Goal: Task Accomplishment & Management: Manage account settings

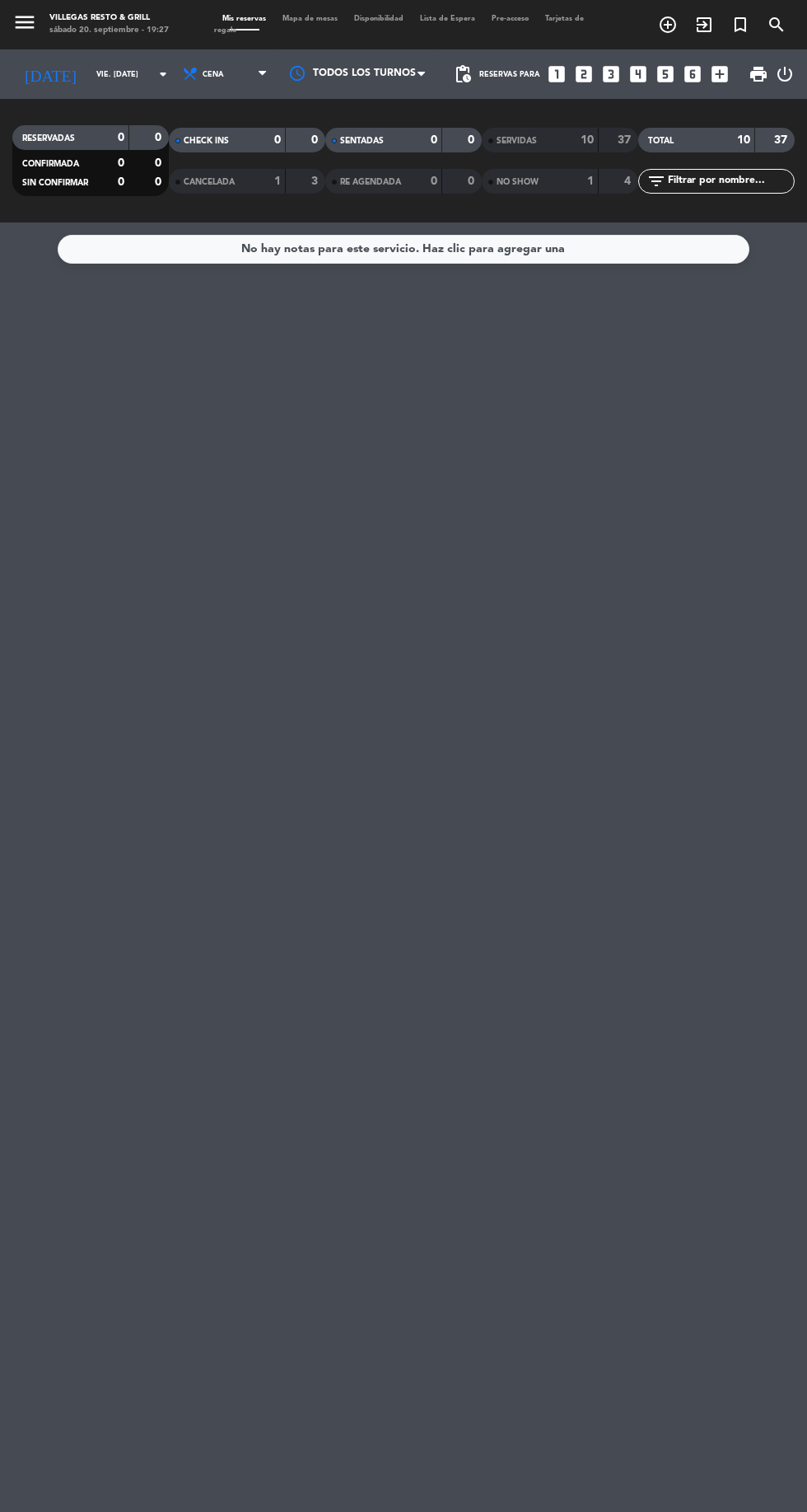
click at [88, 74] on input "vie. [DATE]" at bounding box center [139, 75] width 104 height 26
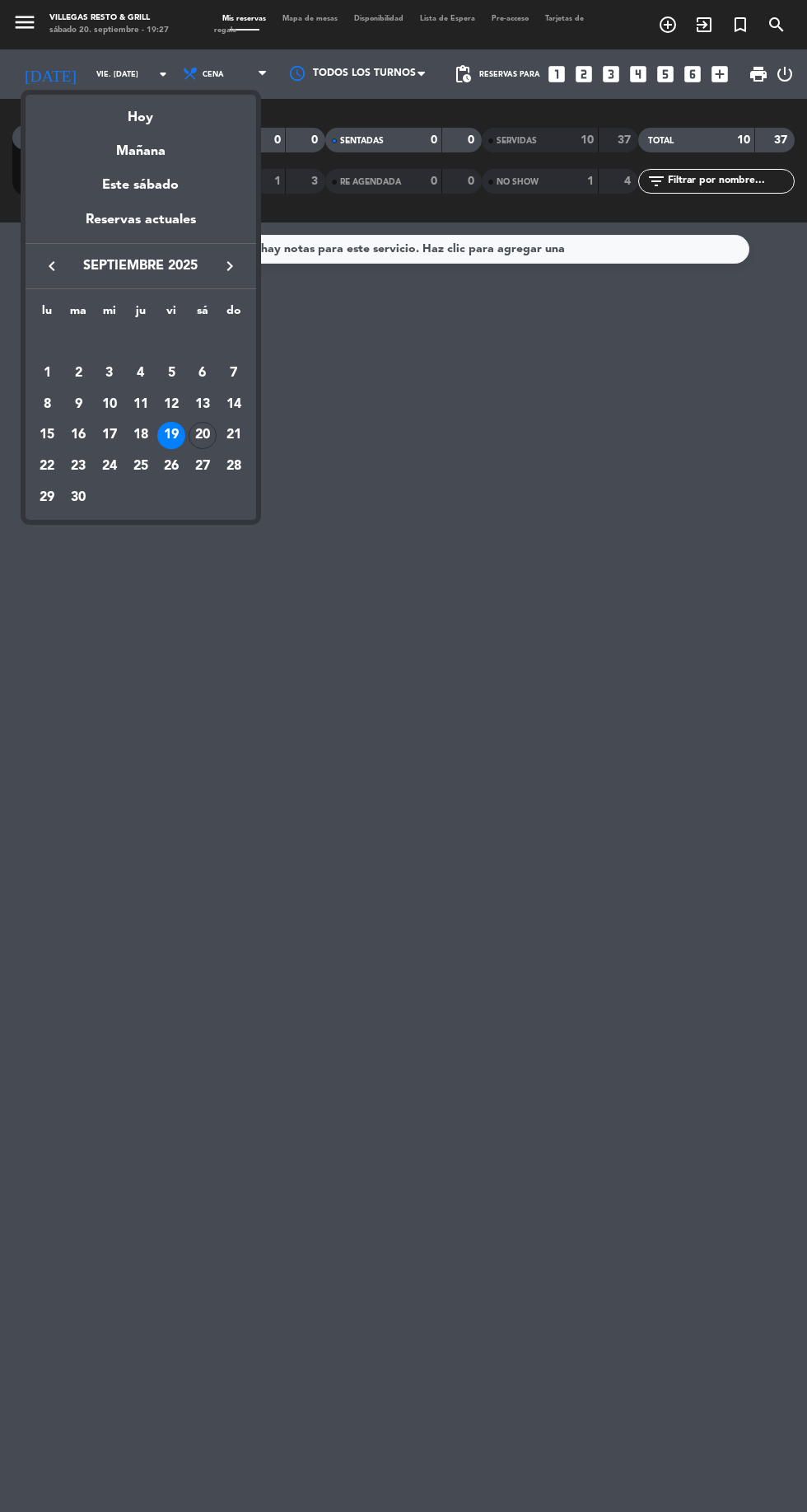
click at [148, 99] on div "Hoy" at bounding box center [141, 111] width 230 height 34
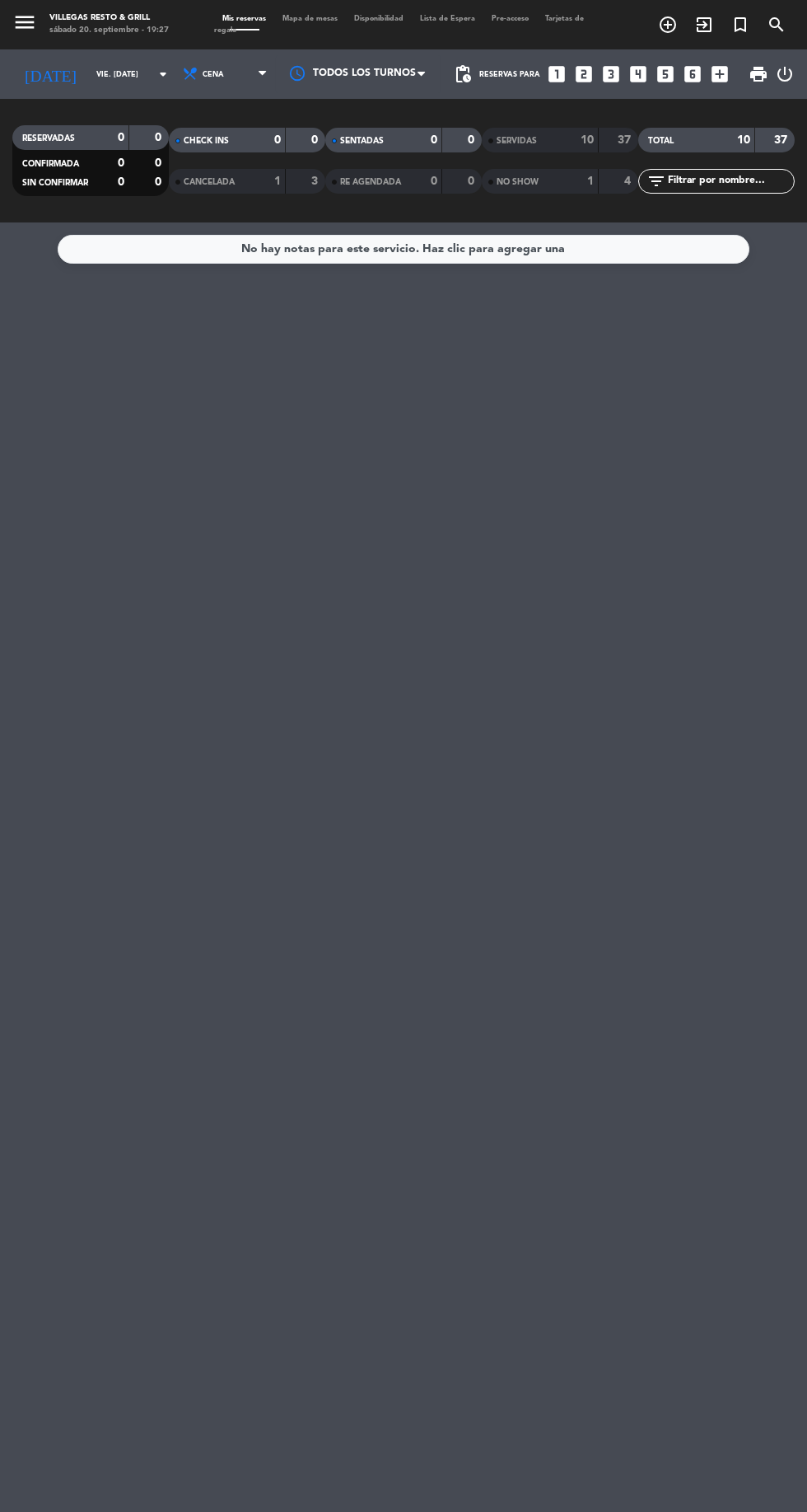
type input "sáb. [DATE]"
click at [129, 74] on input "sáb. [DATE]" at bounding box center [139, 75] width 104 height 26
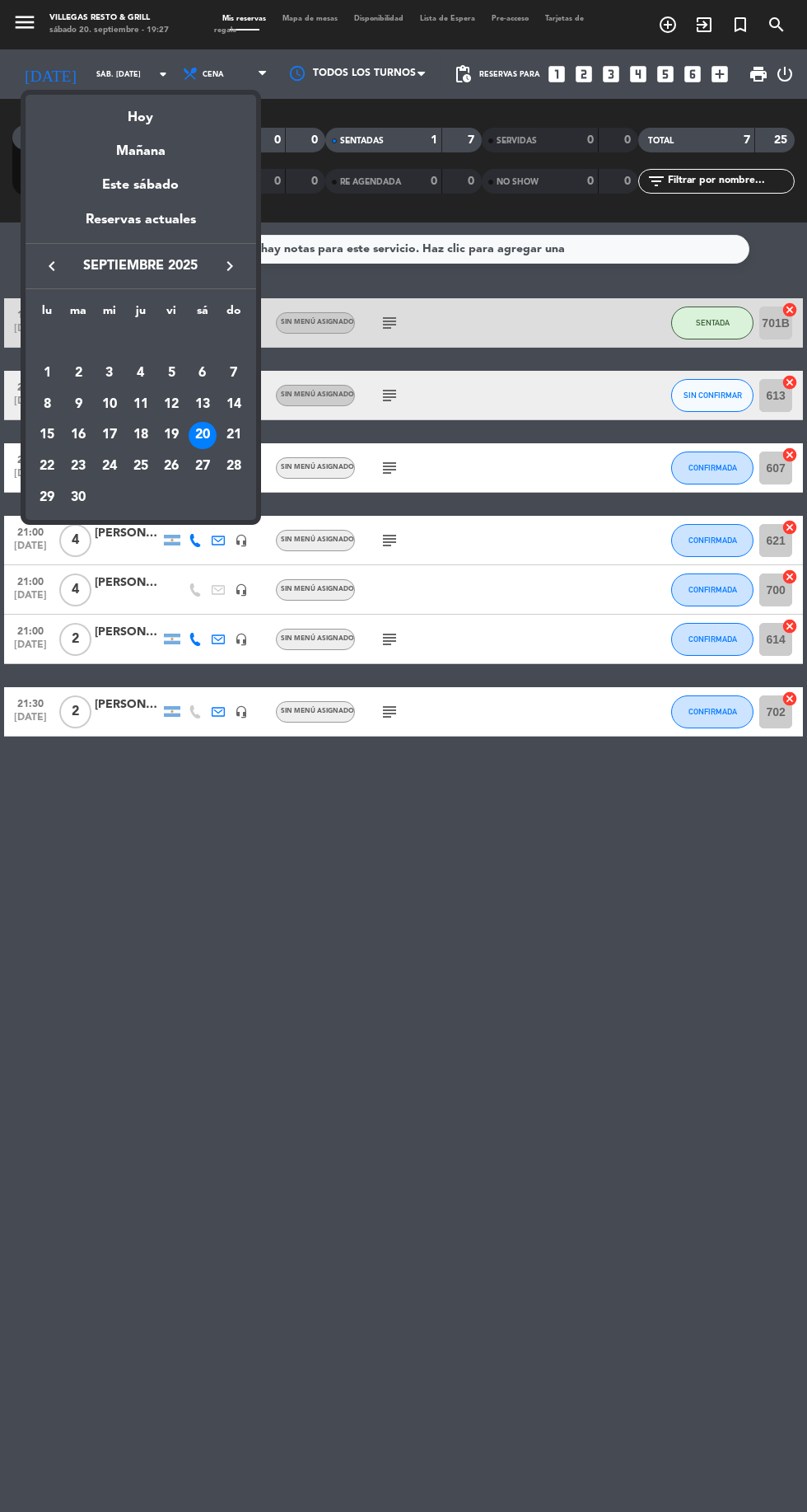
click at [159, 122] on div "Hoy" at bounding box center [141, 111] width 230 height 34
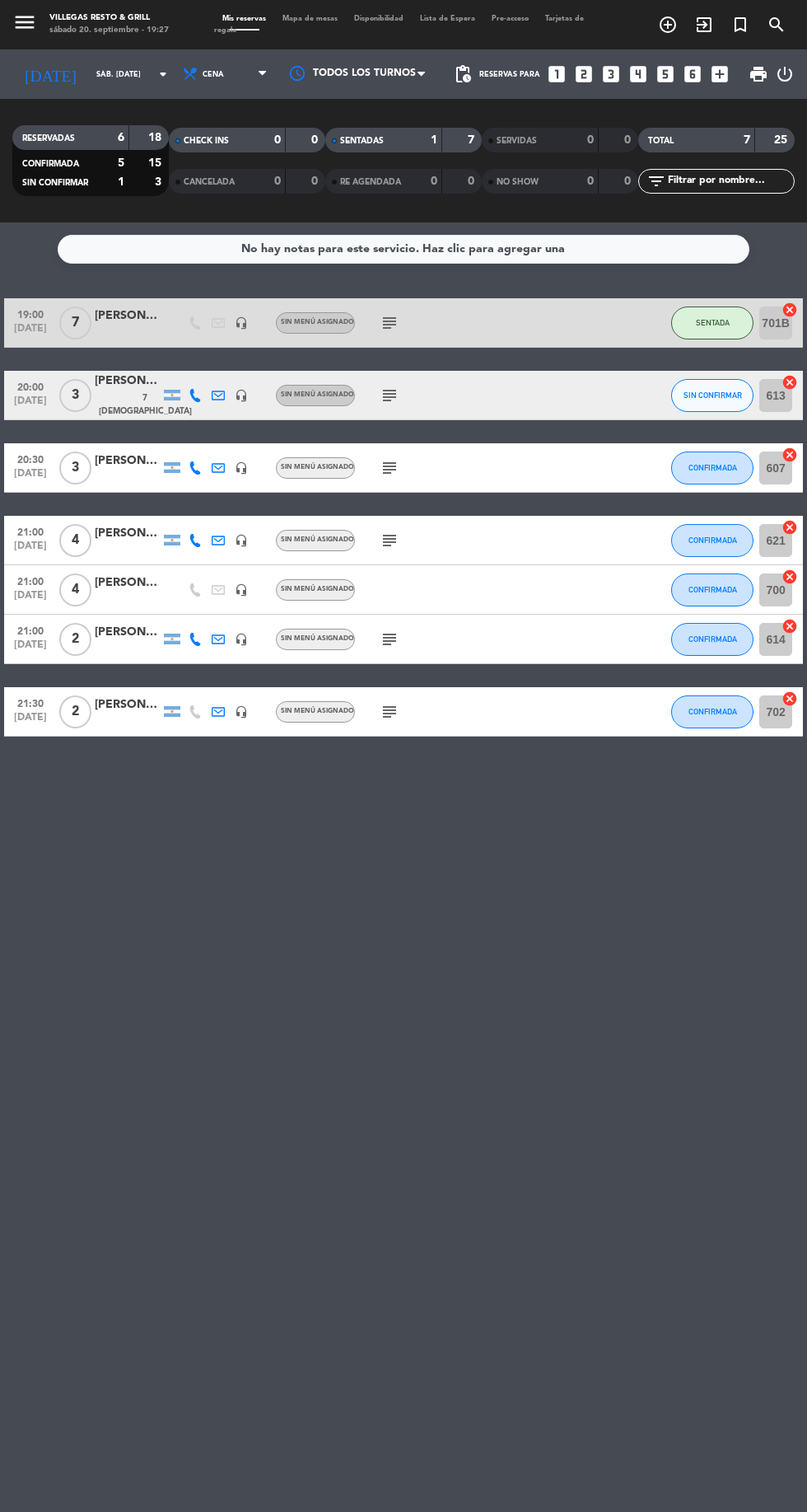
click at [132, 332] on div at bounding box center [128, 332] width 66 height 13
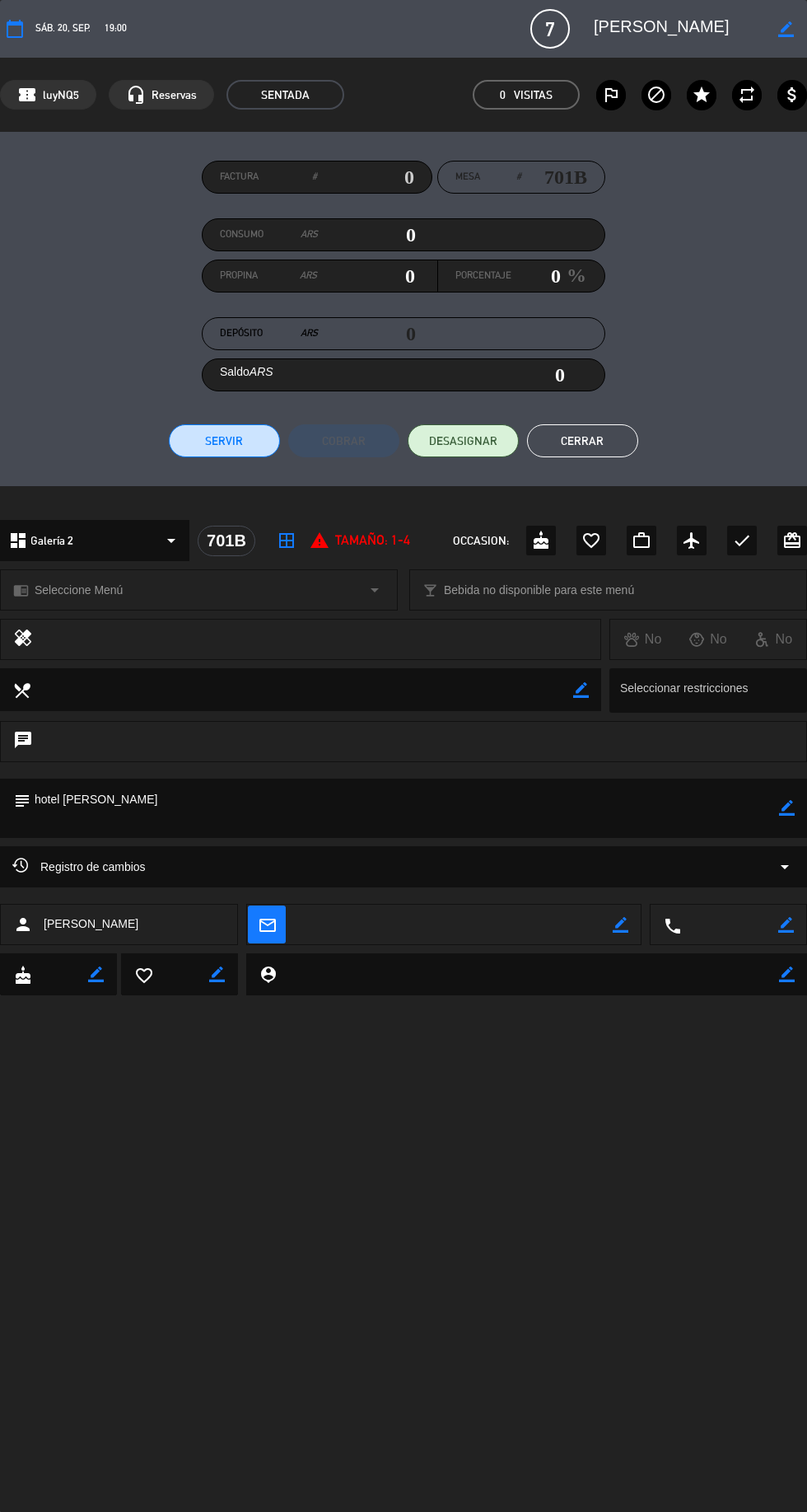
click at [602, 425] on button "Cerrar" at bounding box center [582, 441] width 111 height 33
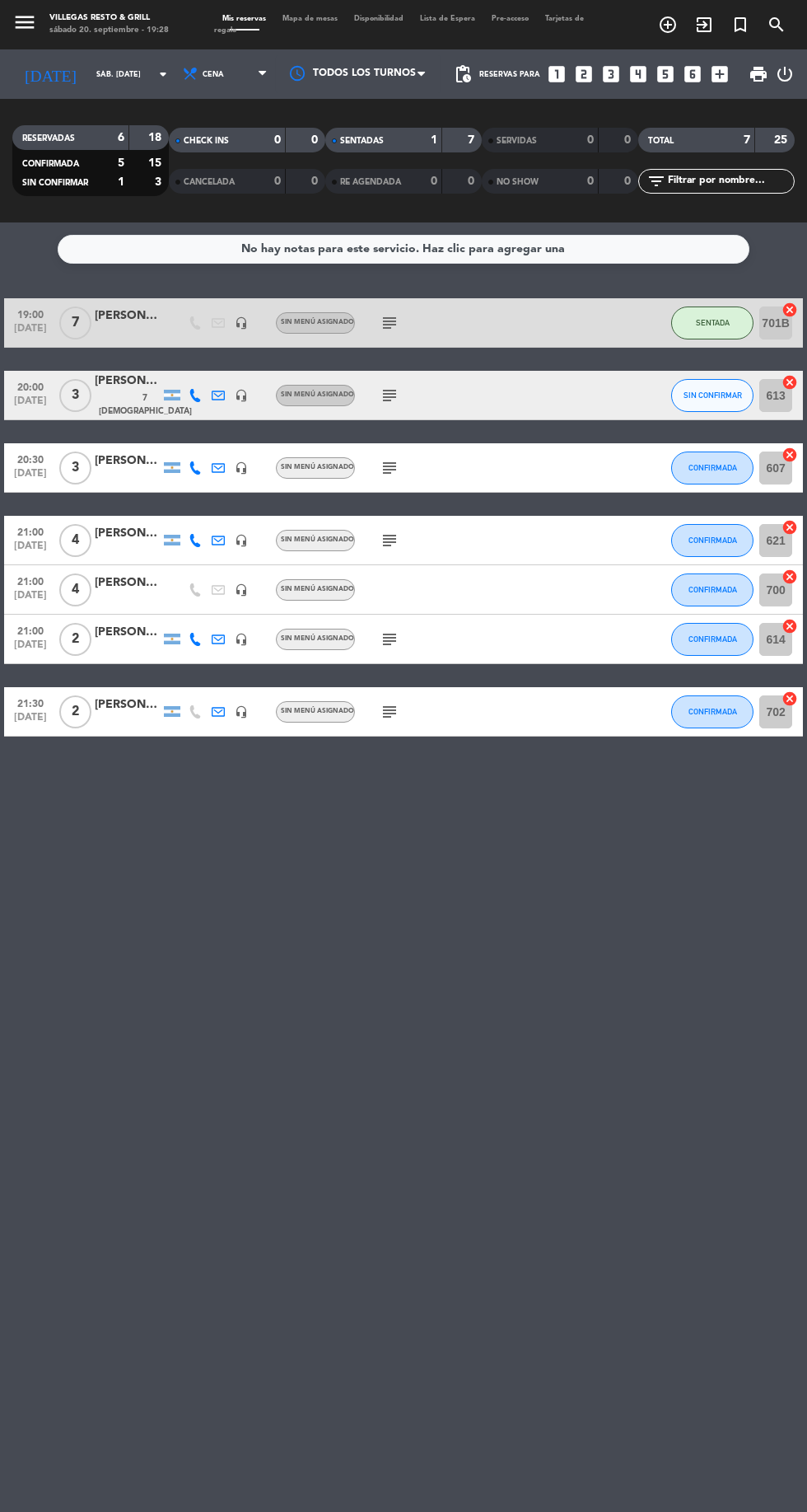
click at [389, 327] on icon "subject" at bounding box center [389, 323] width 20 height 20
click at [387, 393] on icon "subject" at bounding box center [389, 395] width 20 height 20
click at [389, 468] on icon "subject" at bounding box center [389, 468] width 20 height 20
click at [395, 540] on icon "subject" at bounding box center [389, 540] width 20 height 20
click at [389, 635] on icon "subject" at bounding box center [389, 639] width 20 height 20
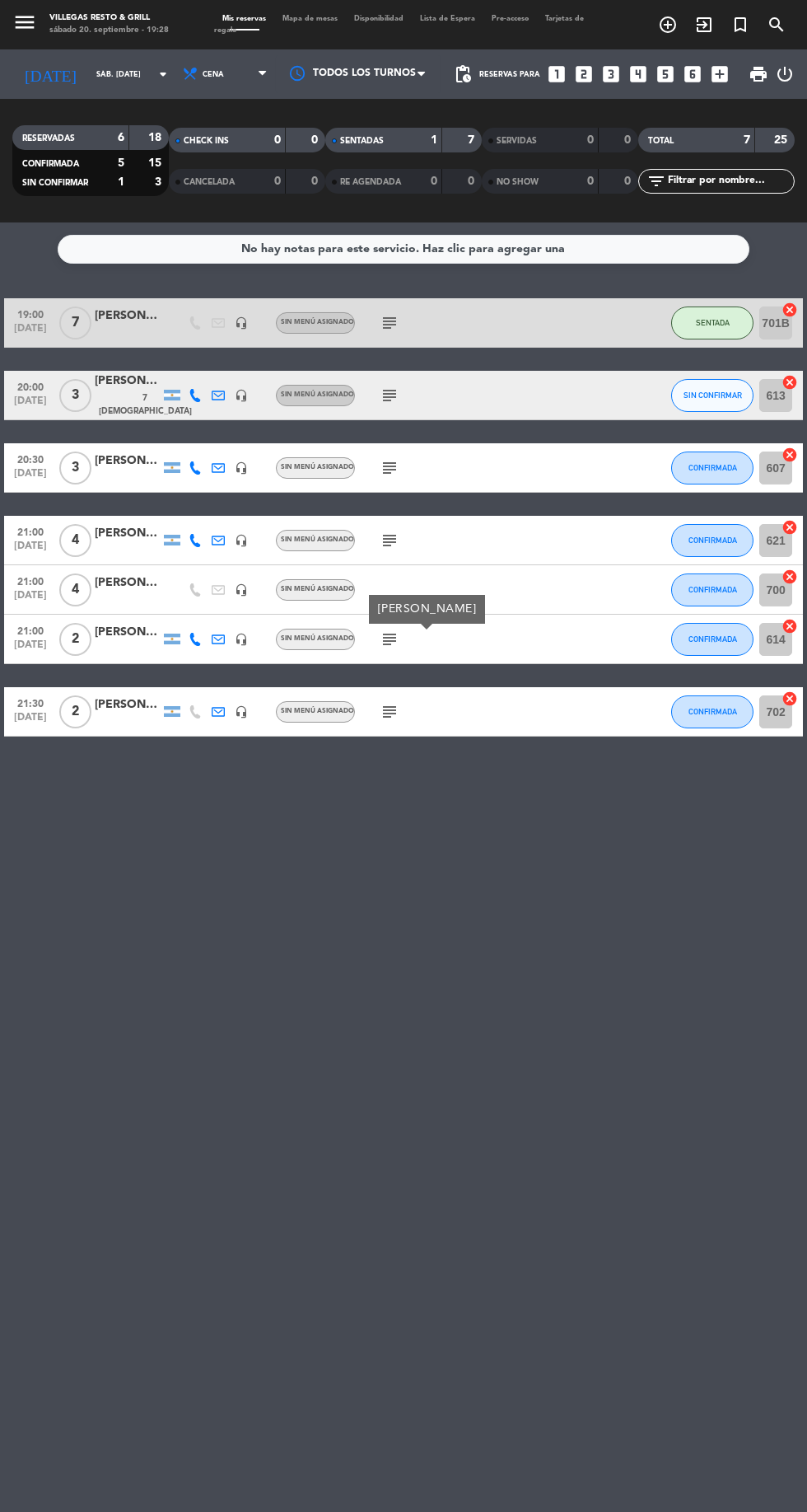
click at [390, 715] on icon "subject" at bounding box center [389, 712] width 20 height 20
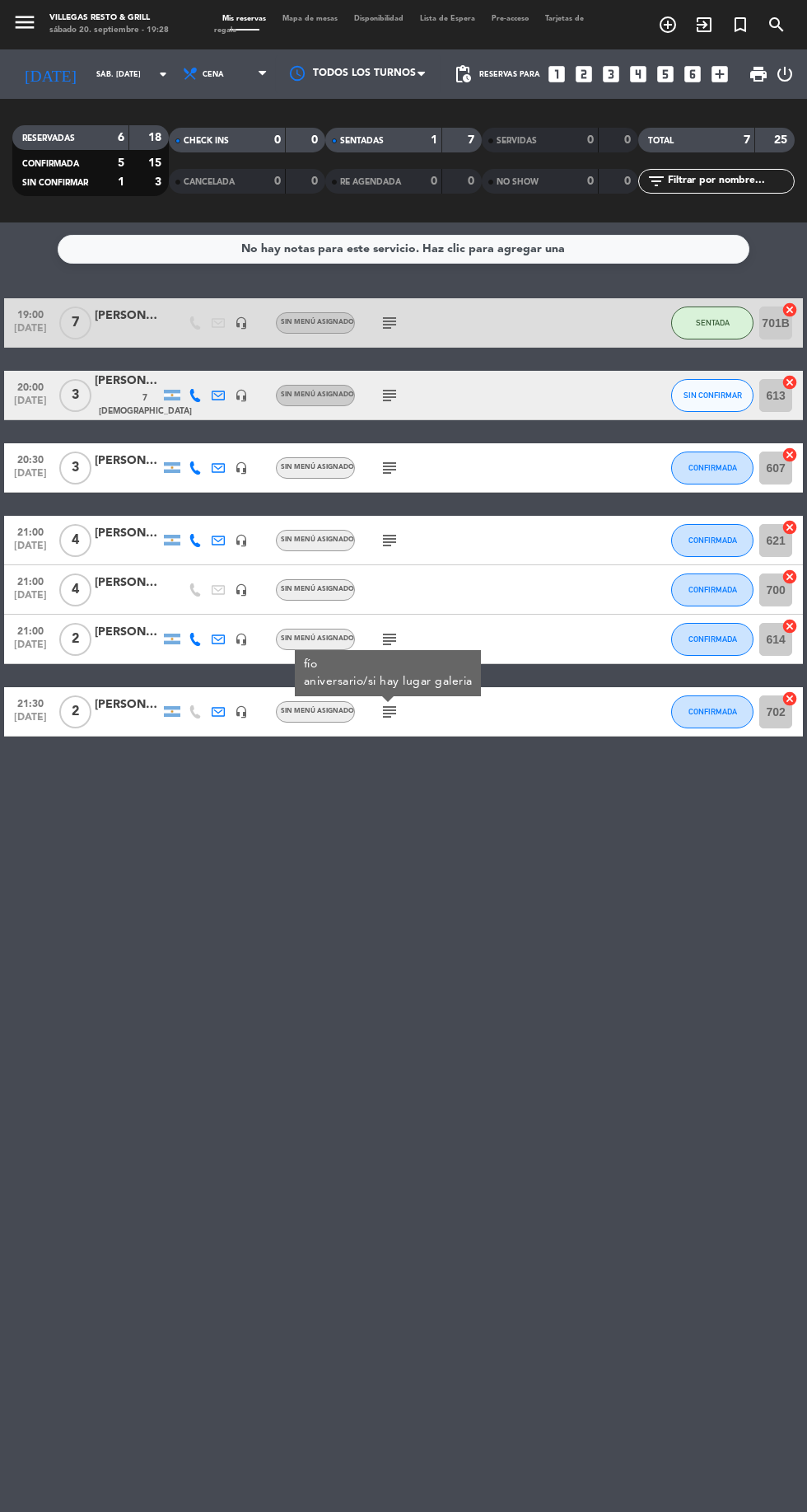
click at [128, 598] on div at bounding box center [128, 599] width 66 height 13
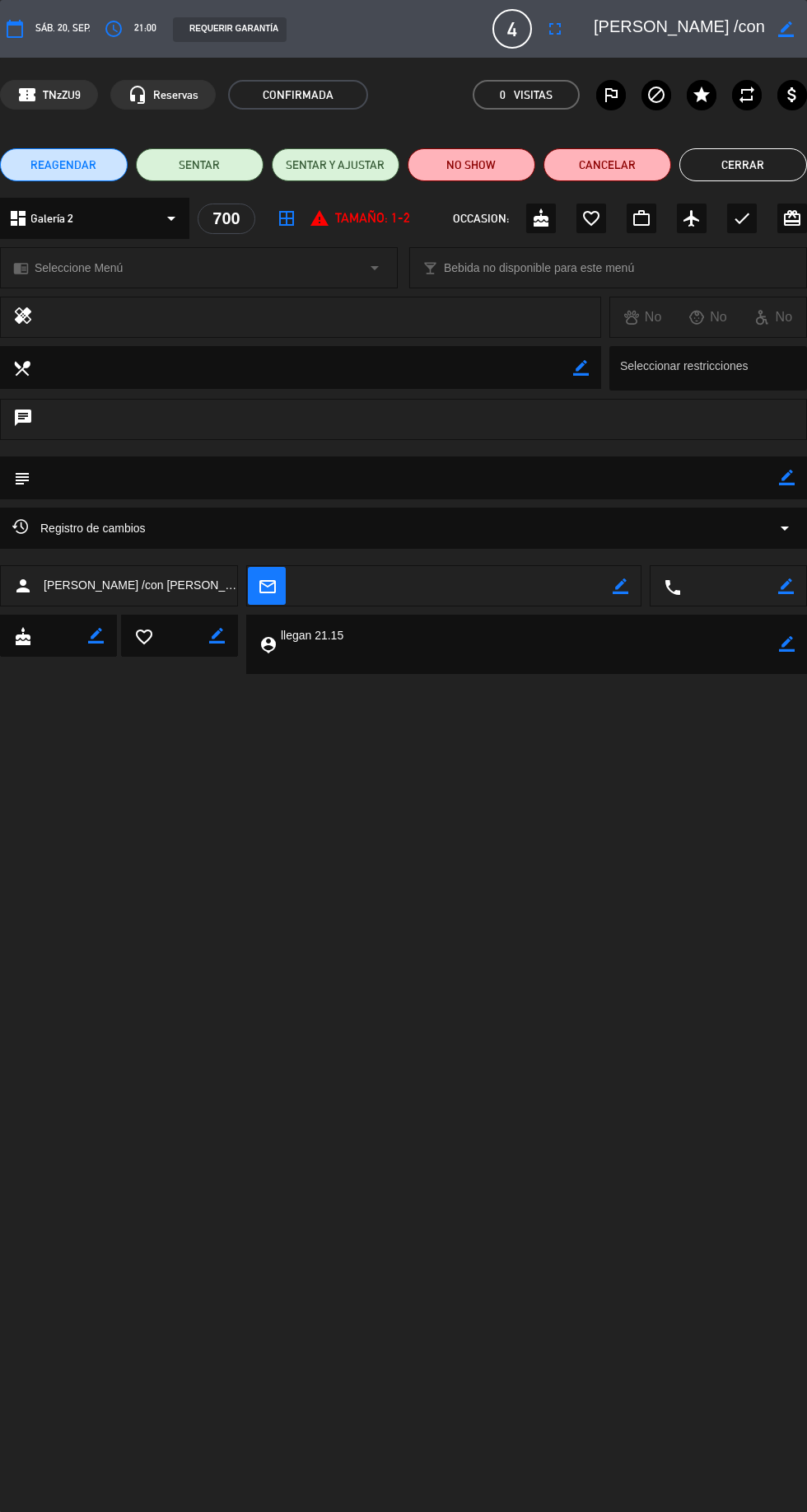
click at [727, 162] on button "Cerrar" at bounding box center [743, 165] width 128 height 33
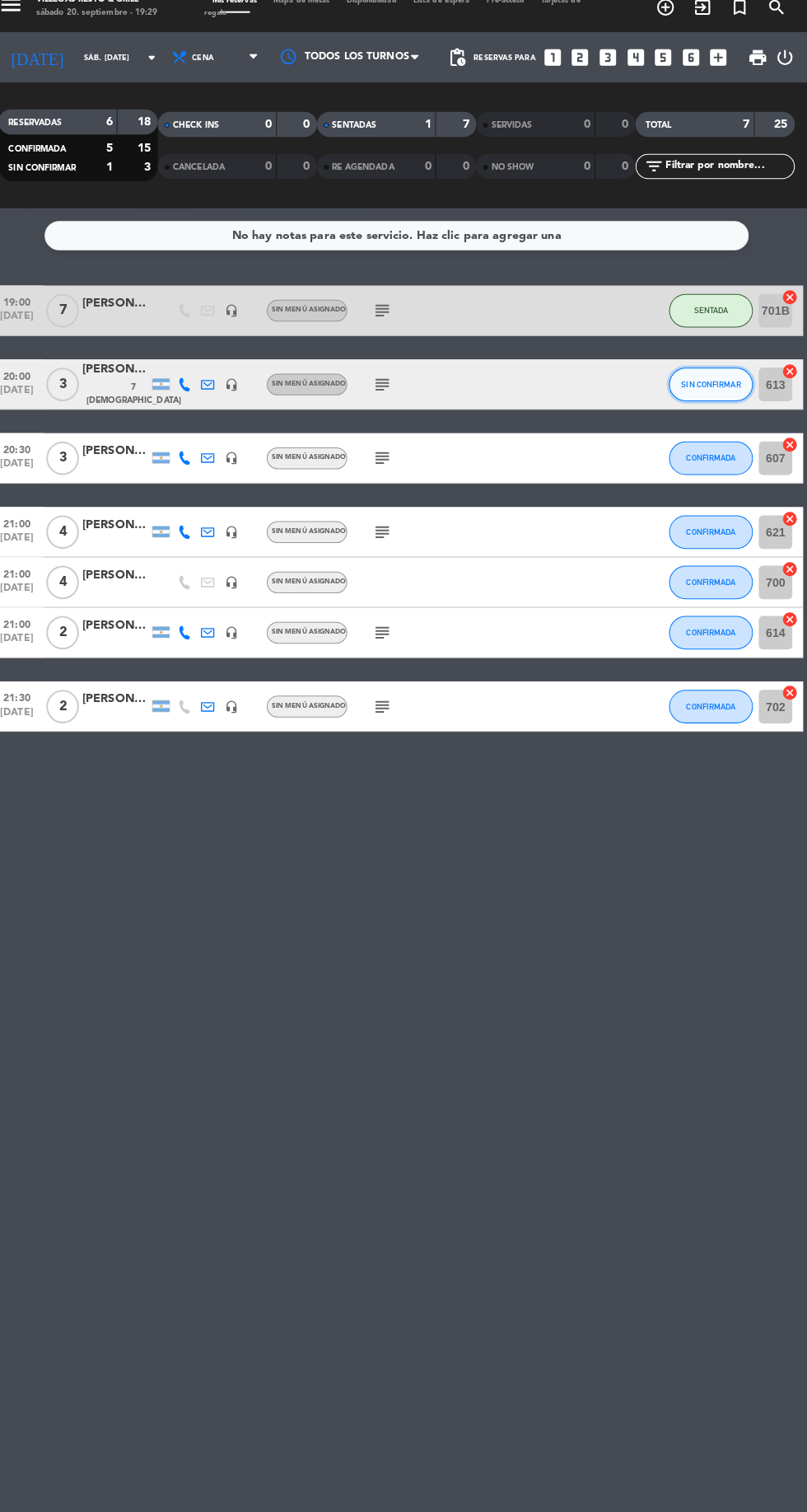
click at [710, 395] on span "SIN CONFIRMAR" at bounding box center [713, 395] width 59 height 9
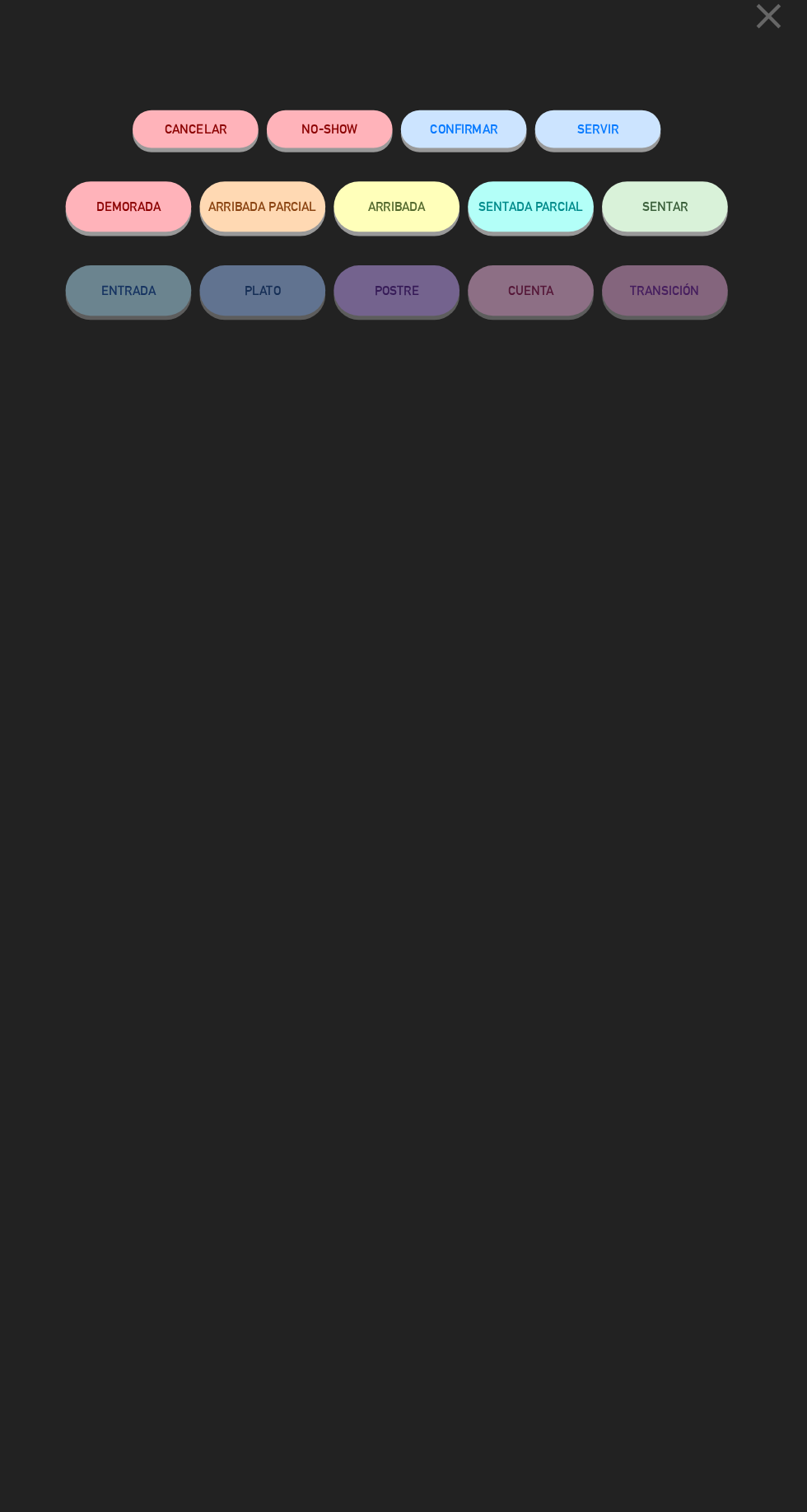
click at [489, 143] on span "CONFIRMAR" at bounding box center [470, 144] width 66 height 14
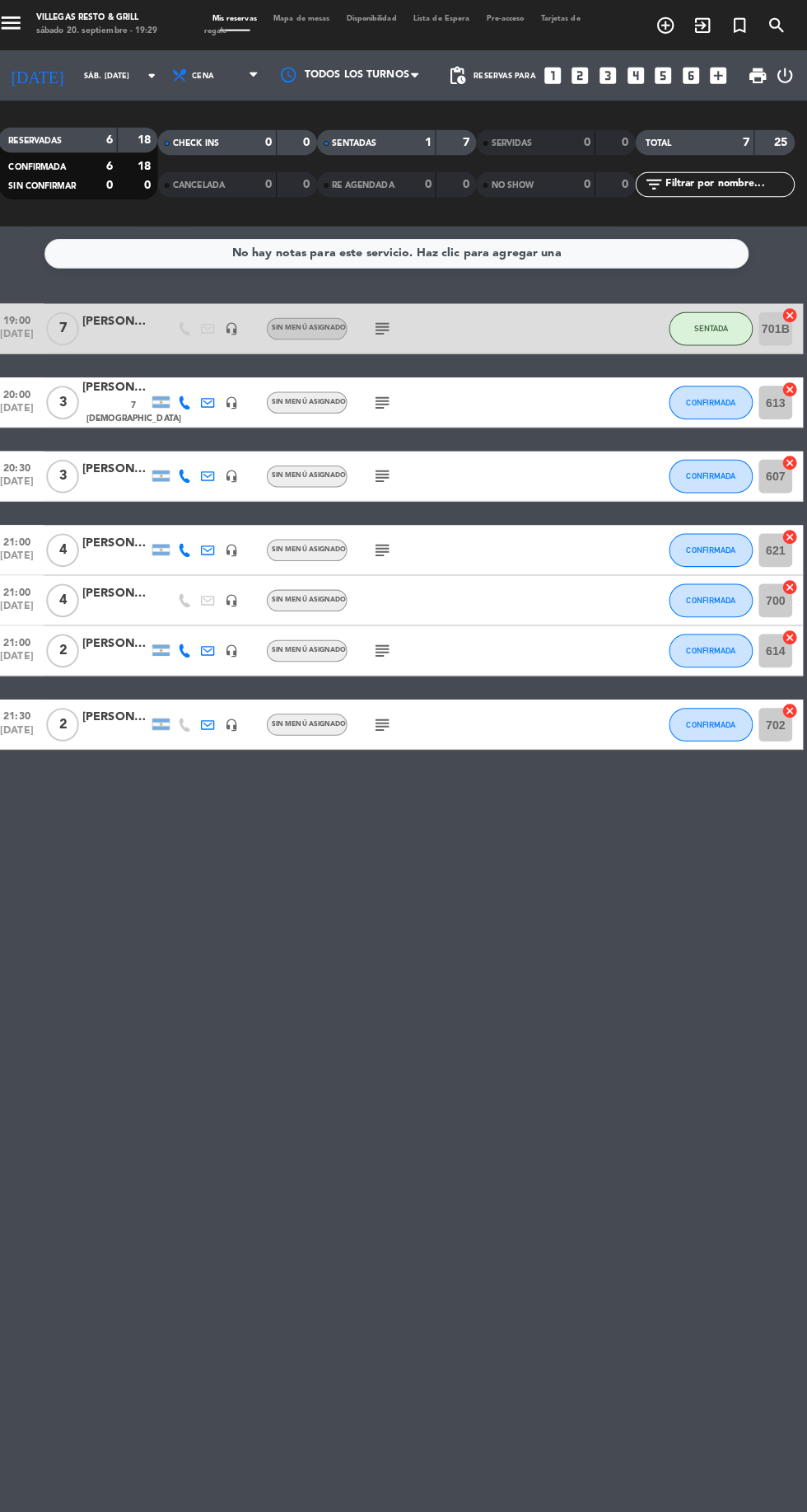
click at [307, 18] on span "Mapa de mesas" at bounding box center [310, 18] width 71 height 7
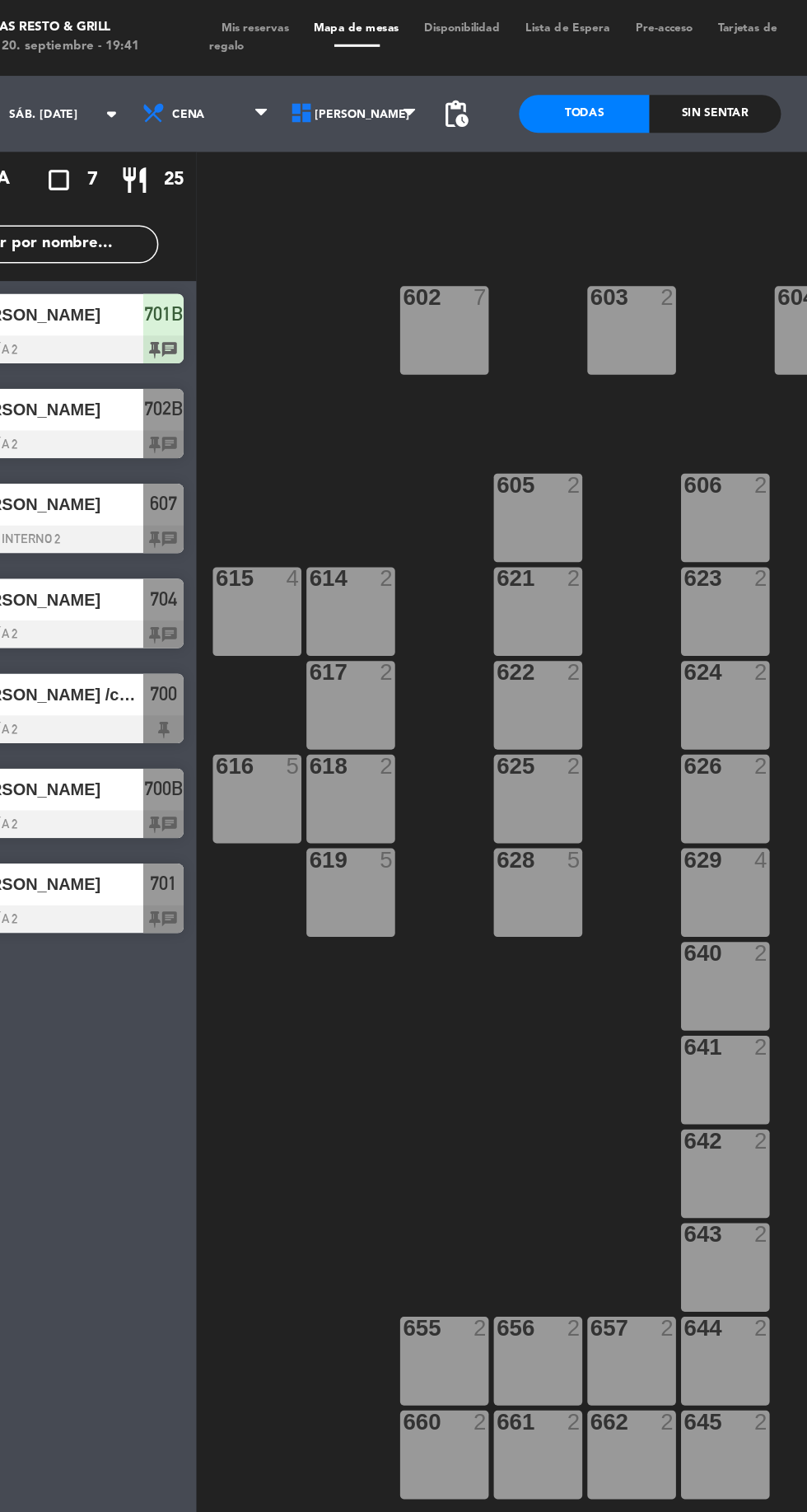
click at [264, 18] on span "Mis reservas" at bounding box center [244, 18] width 60 height 7
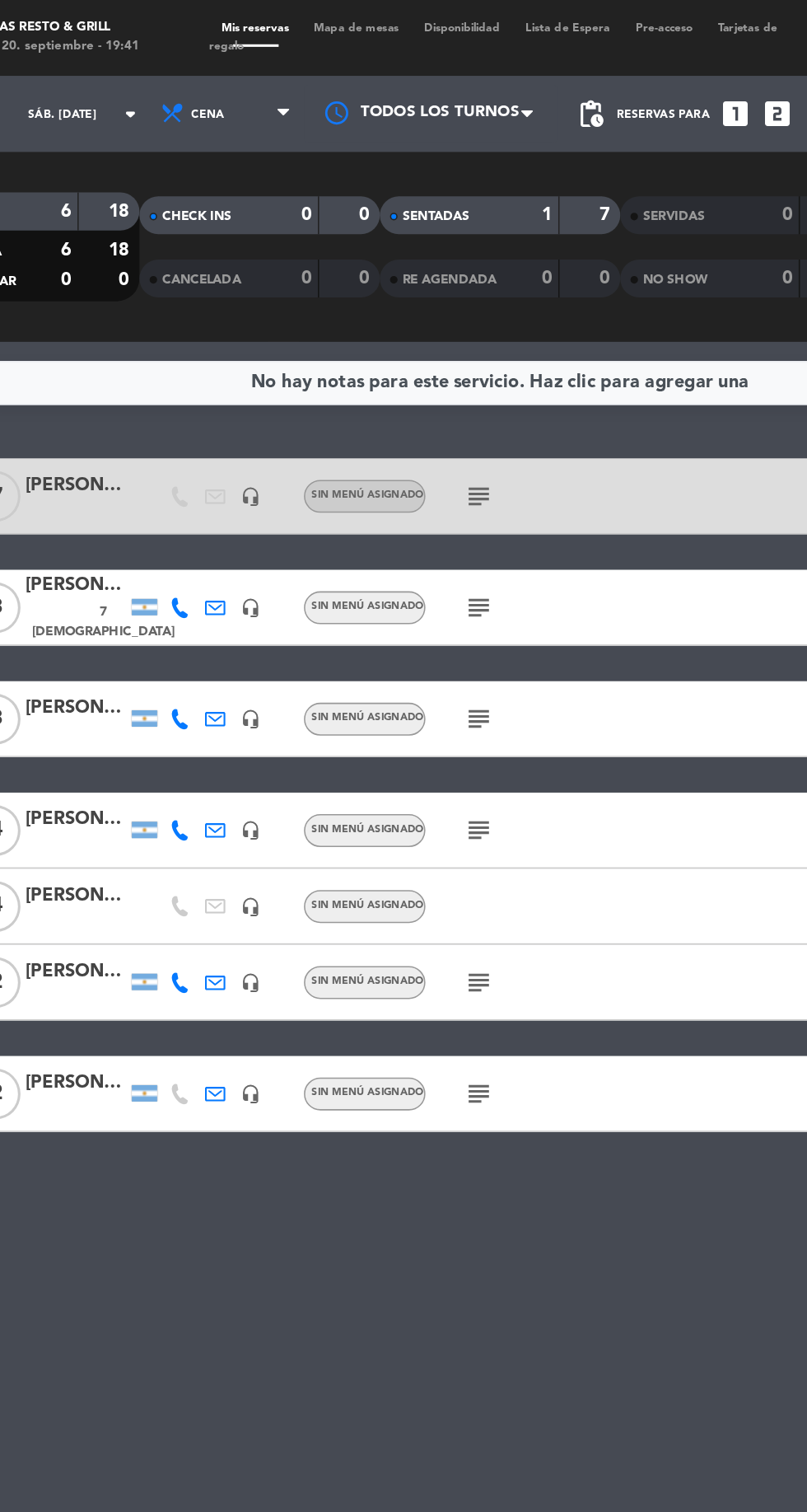
click at [397, 394] on icon "subject" at bounding box center [389, 395] width 20 height 20
click at [389, 475] on icon "subject" at bounding box center [389, 468] width 20 height 20
click at [394, 545] on icon "subject" at bounding box center [389, 540] width 20 height 20
click at [397, 637] on icon "subject" at bounding box center [389, 639] width 20 height 20
click at [394, 710] on icon "subject" at bounding box center [389, 712] width 20 height 20
